Goal: Information Seeking & Learning: Learn about a topic

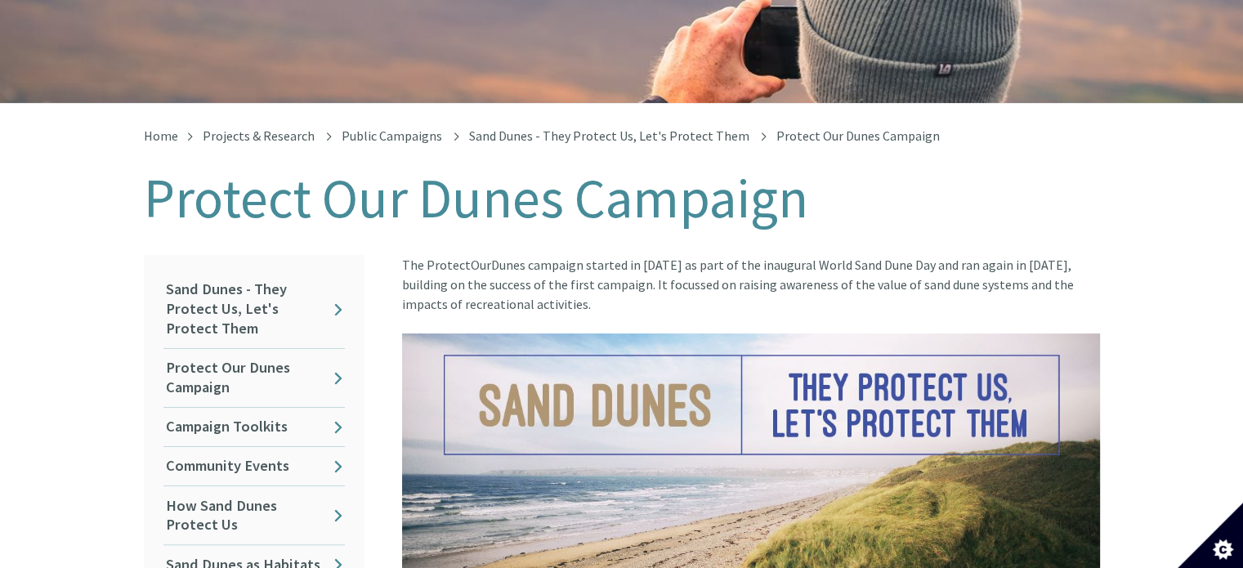
scroll to position [245, 0]
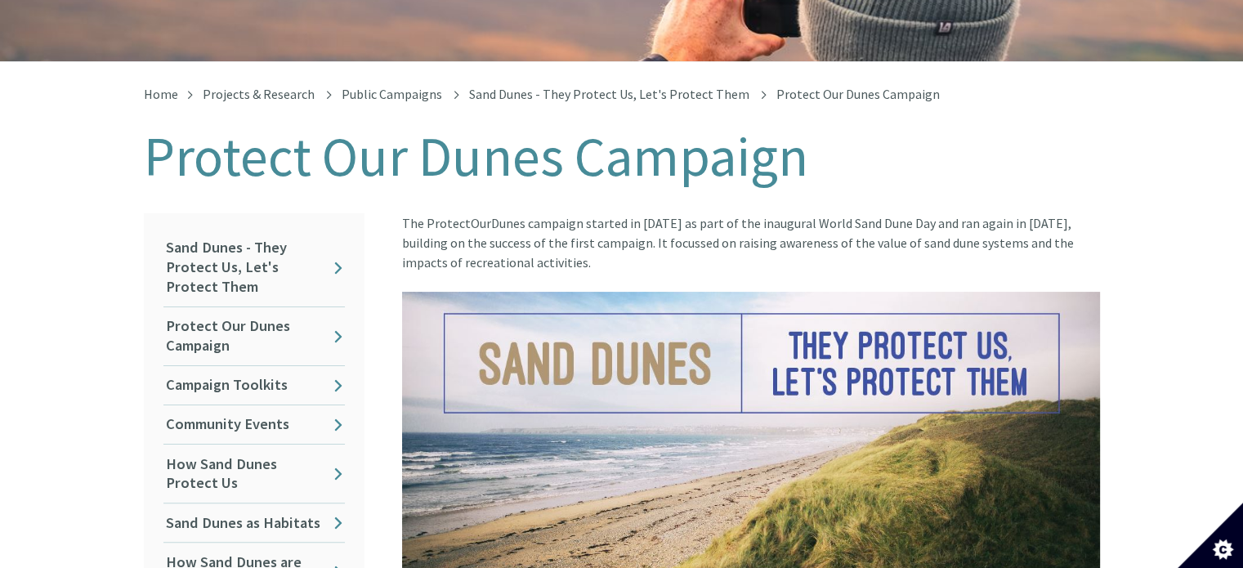
scroll to position [245, 0]
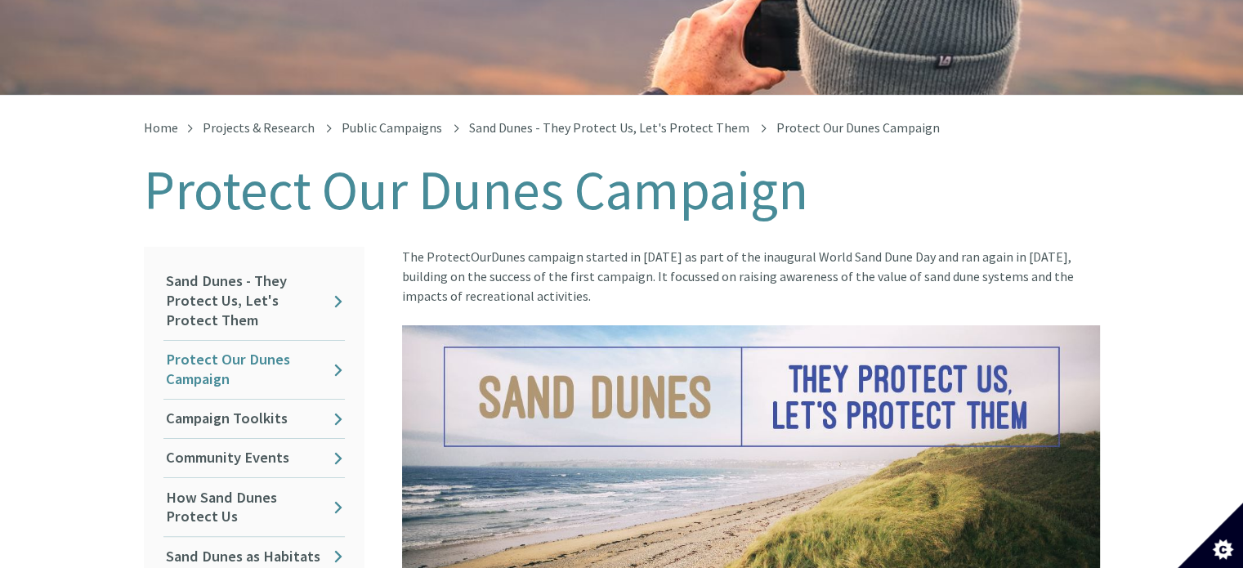
click at [291, 352] on link "Protect Our Dunes Campaign" at bounding box center [253, 370] width 181 height 58
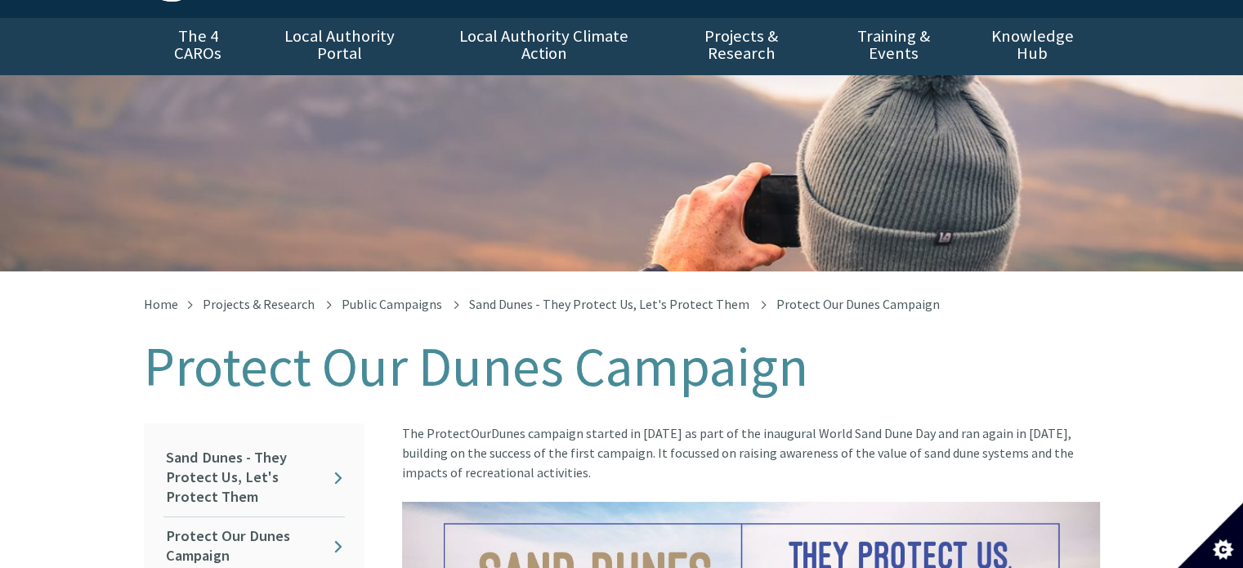
scroll to position [163, 0]
